Goal: Task Accomplishment & Management: Use online tool/utility

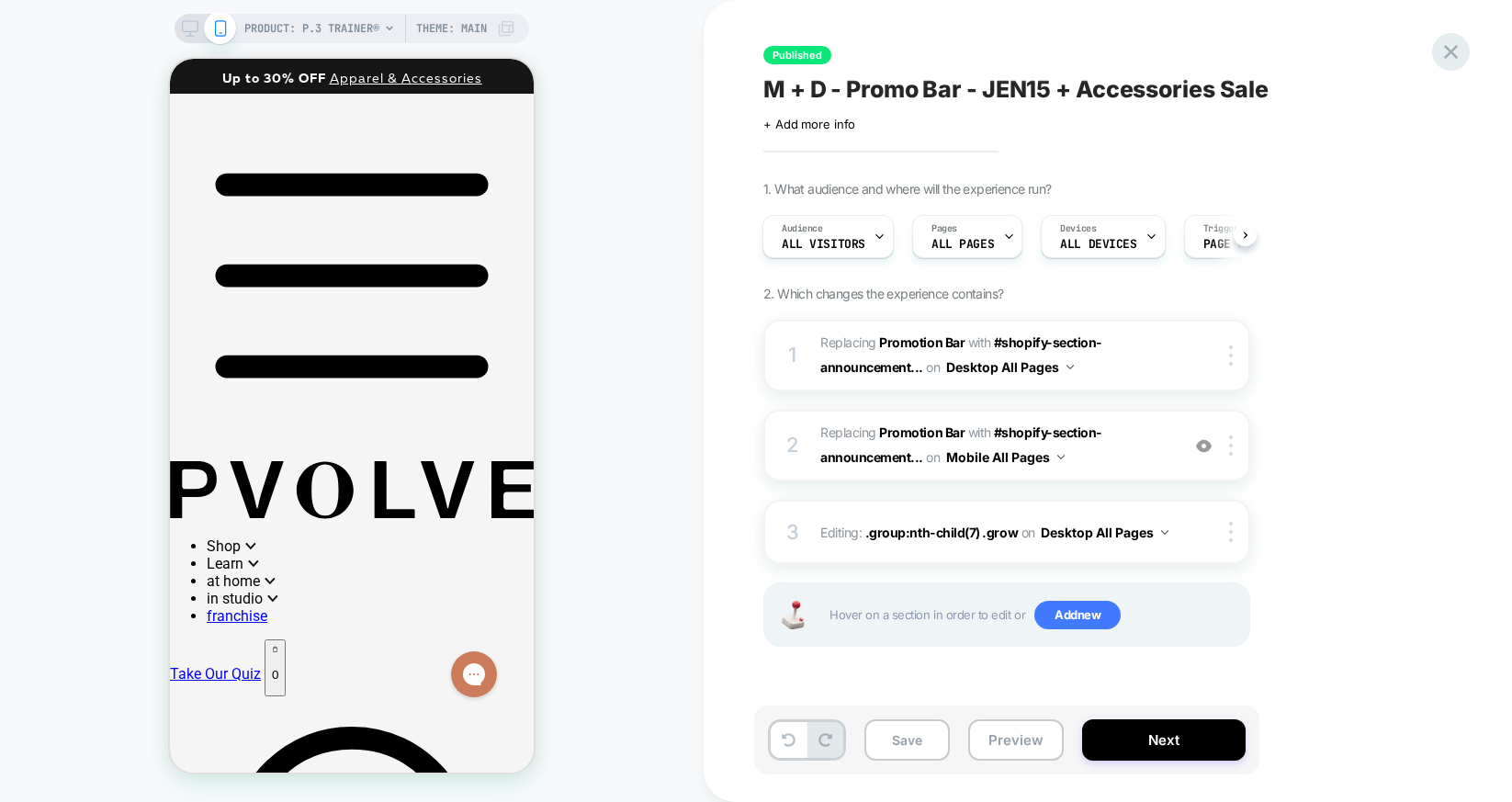
click at [1454, 46] on icon at bounding box center [1451, 52] width 14 height 14
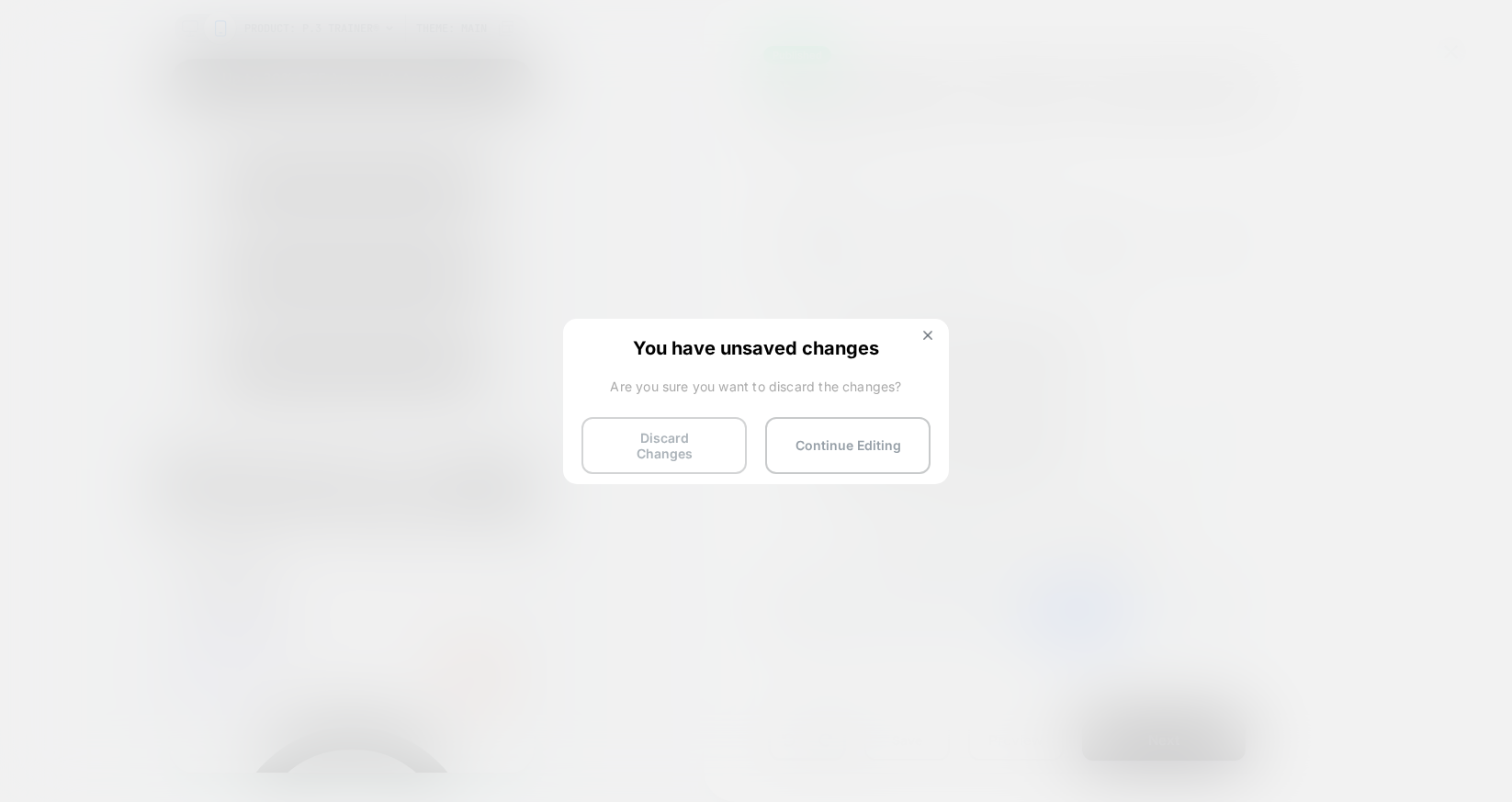
click at [608, 446] on button "Discard Changes" at bounding box center [664, 445] width 165 height 57
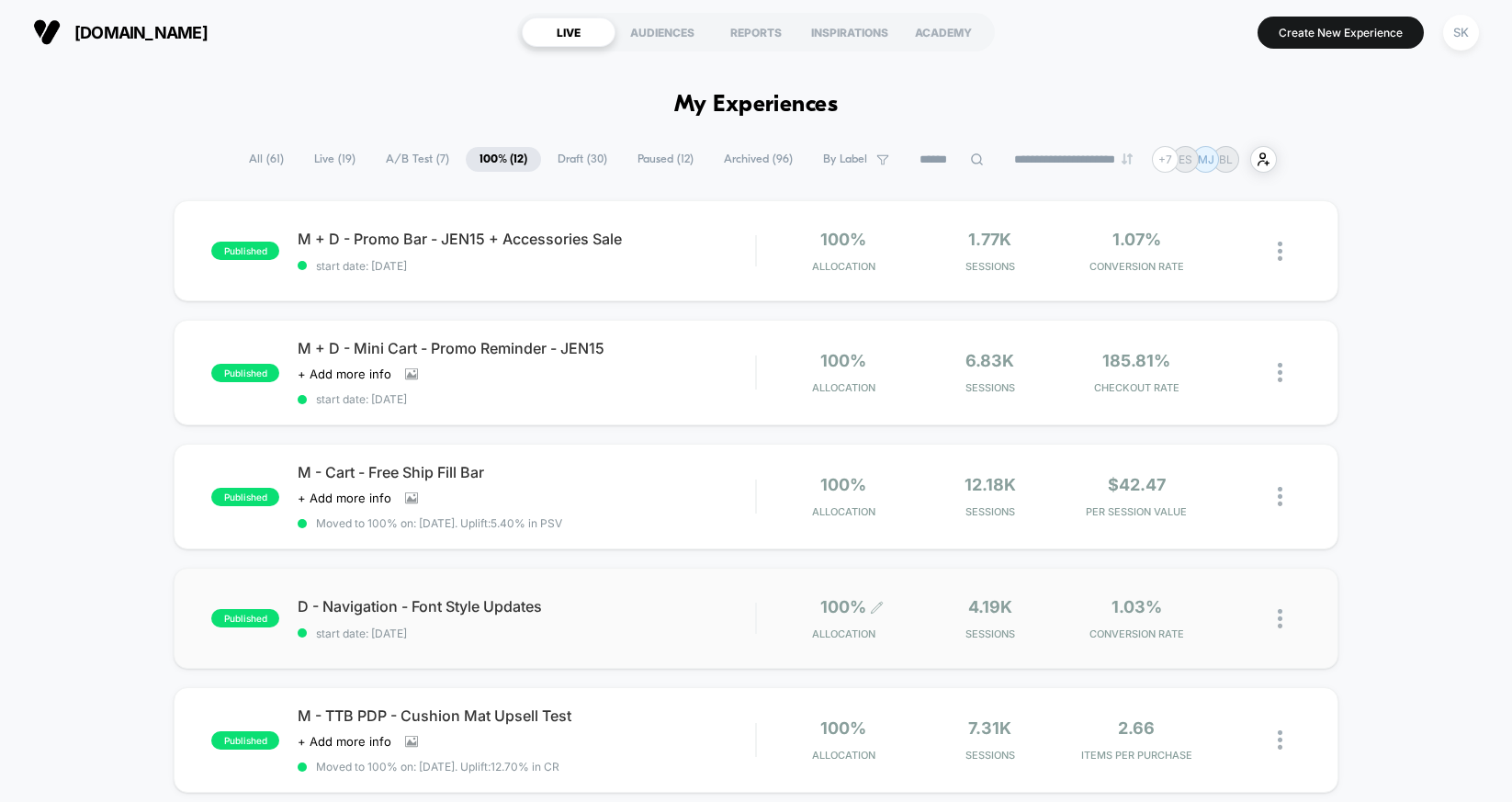
scroll to position [1, 0]
click at [412, 164] on span "A/B Test ( 7 )" at bounding box center [418, 158] width 91 height 25
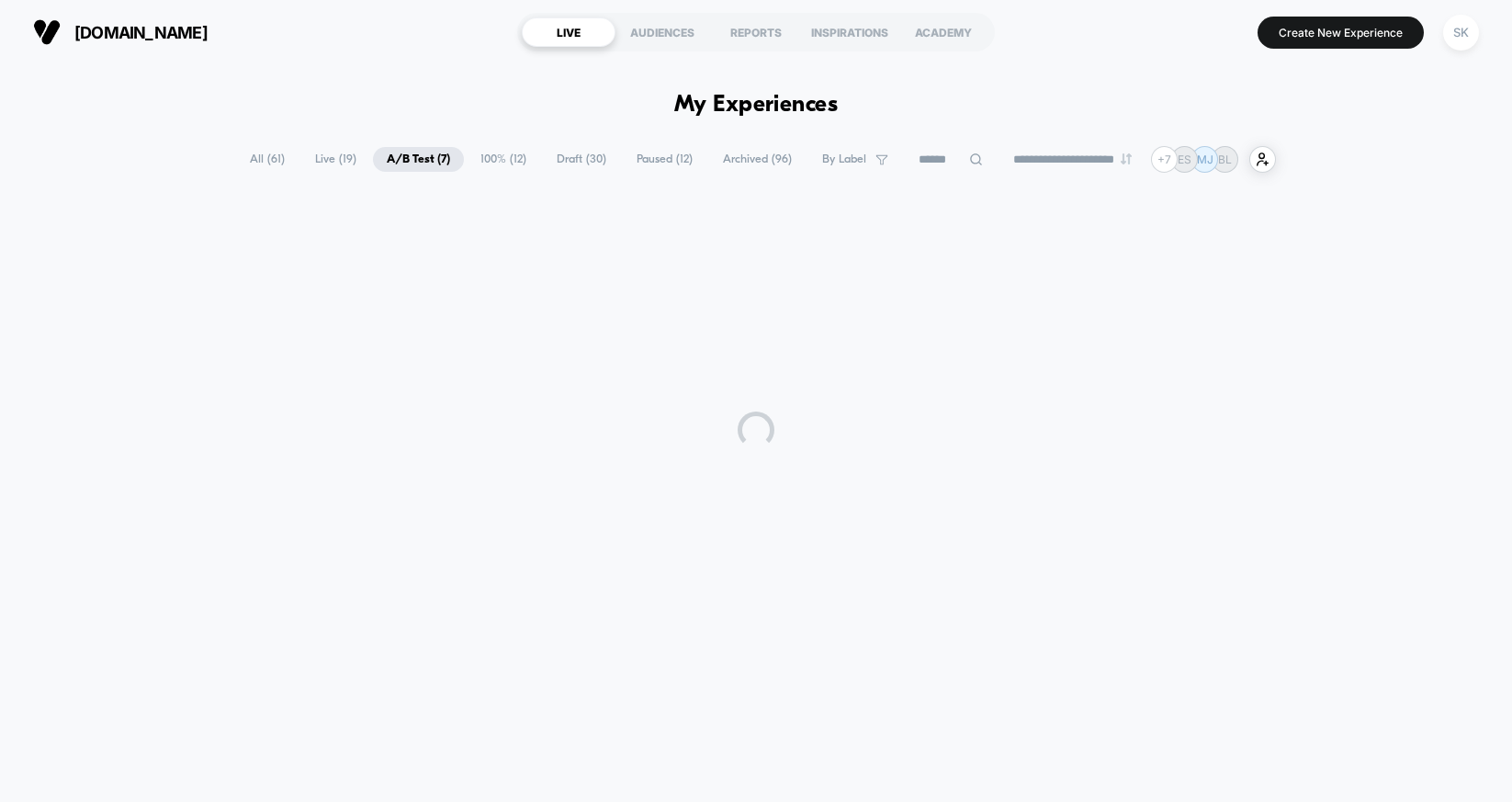
scroll to position [0, 0]
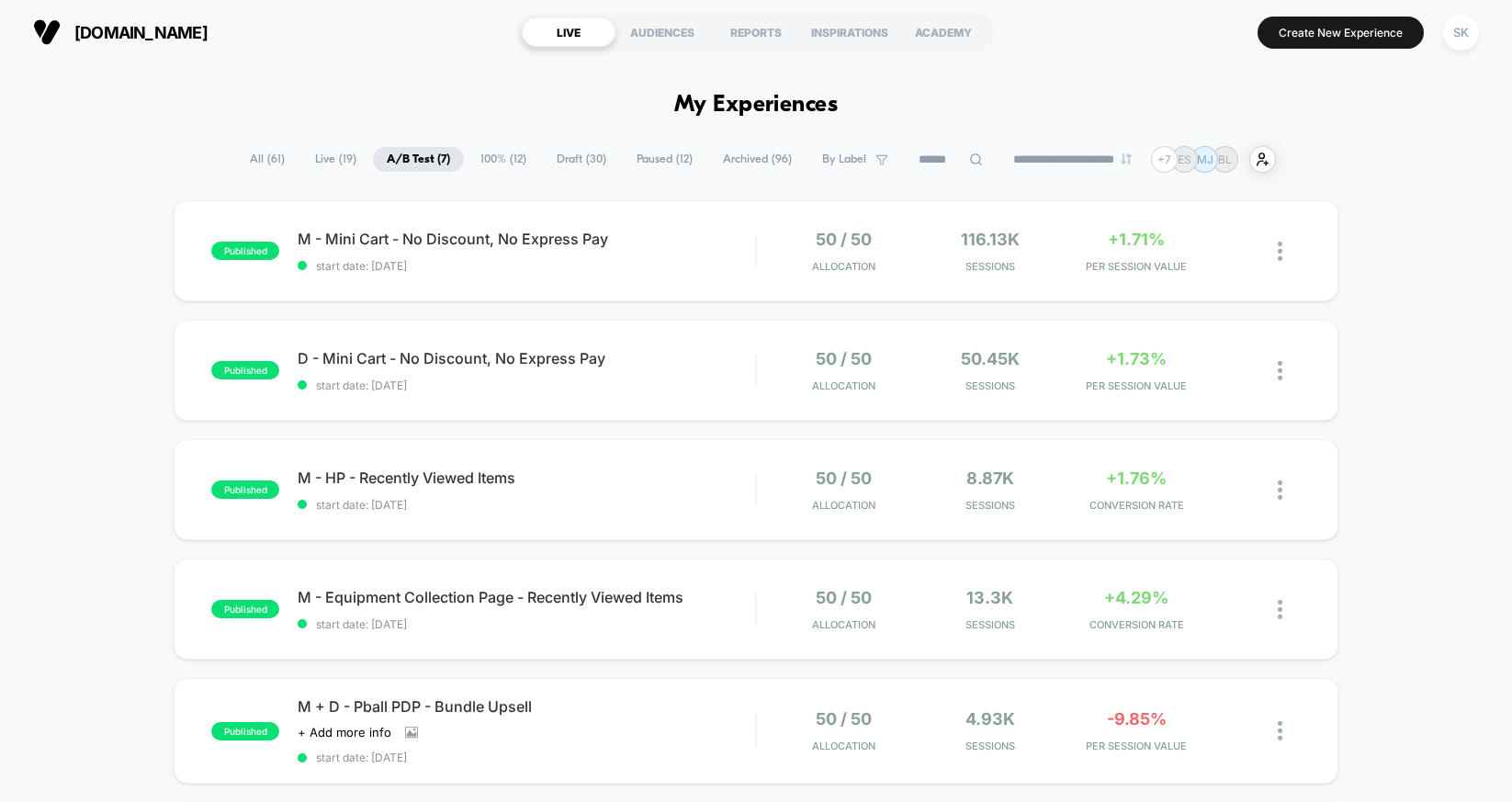
click at [401, 166] on span "A/B Test ( 7 )" at bounding box center [419, 159] width 91 height 25
